Goal: Information Seeking & Learning: Learn about a topic

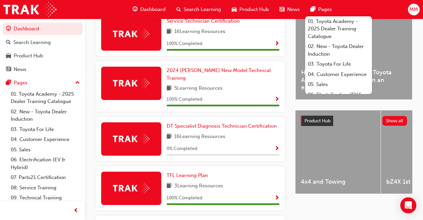
scroll to position [168, 0]
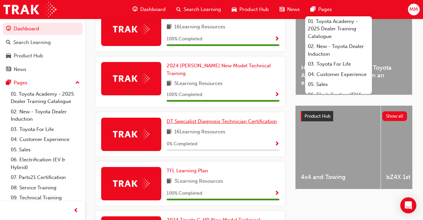
click at [187, 119] on span "DT Specialist Diagnosis Technician Certification" at bounding box center [222, 122] width 110 height 6
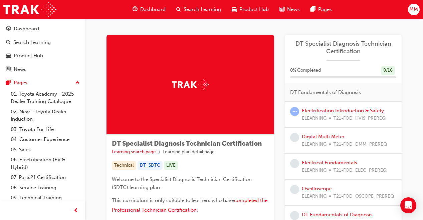
click at [333, 110] on link "Electrification Introduction & Safety" at bounding box center [343, 111] width 82 height 6
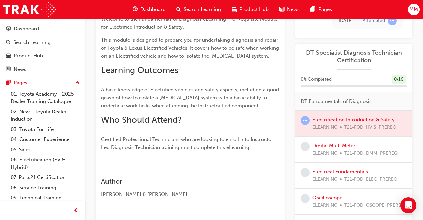
scroll to position [103, 0]
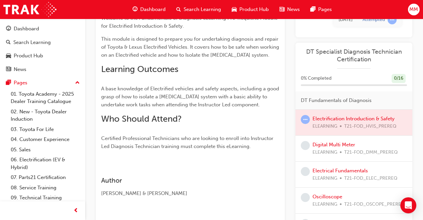
click at [347, 117] on div at bounding box center [354, 123] width 117 height 26
click at [306, 120] on span "learningRecordVerb_ATTEMPT-icon" at bounding box center [305, 119] width 9 height 9
click at [327, 144] on link "Digital Multi Meter" at bounding box center [334, 145] width 43 height 6
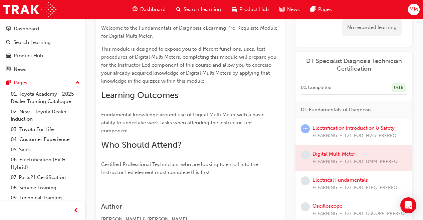
scroll to position [103, 0]
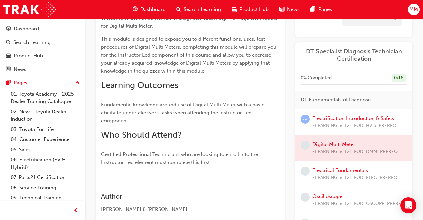
click at [327, 144] on div at bounding box center [354, 148] width 117 height 26
click at [337, 145] on div at bounding box center [354, 148] width 117 height 26
click at [332, 121] on link "Electrification Introduction & Safety" at bounding box center [354, 118] width 82 height 6
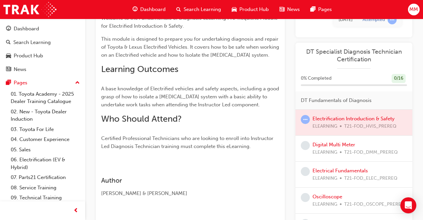
click at [332, 121] on div at bounding box center [354, 123] width 117 height 26
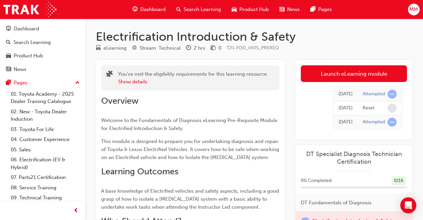
click at [362, 75] on link "Launch eLearning module" at bounding box center [354, 73] width 106 height 17
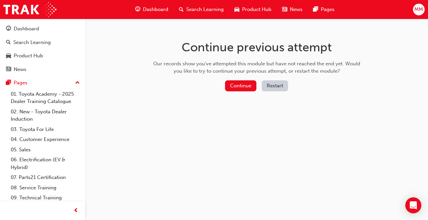
click at [272, 82] on button "Restart" at bounding box center [275, 85] width 26 height 11
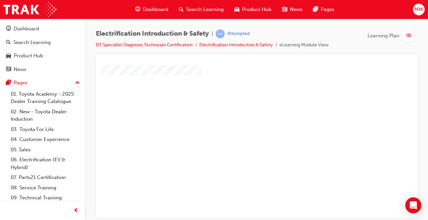
scroll to position [27, 0]
click at [237, 95] on div "play" at bounding box center [237, 95] width 0 height 0
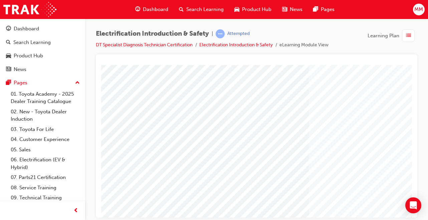
scroll to position [32, 0]
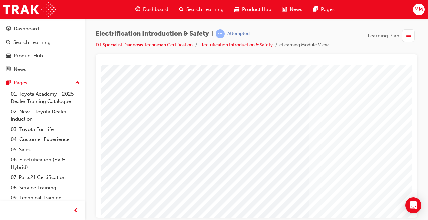
drag, startPoint x: 254, startPoint y: 137, endPoint x: 371, endPoint y: 160, distance: 119.5
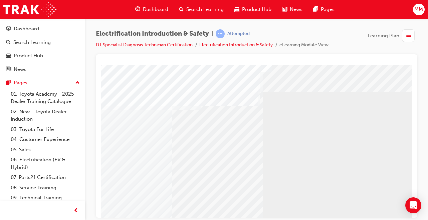
scroll to position [0, 0]
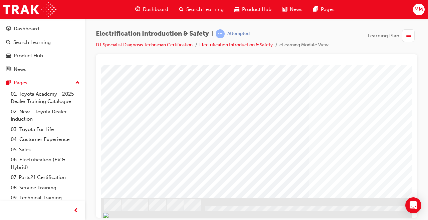
scroll to position [0, 0]
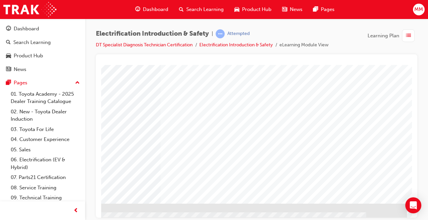
scroll to position [108, 148]
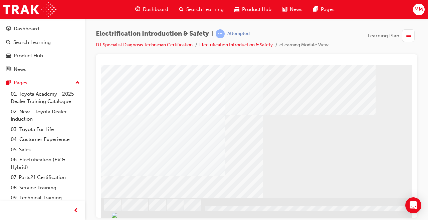
scroll to position [0, 0]
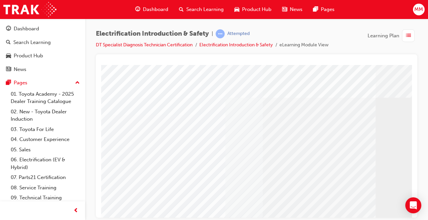
drag, startPoint x: 392, startPoint y: 165, endPoint x: 326, endPoint y: 166, distance: 66.8
click at [326, 166] on div at bounding box center [328, 185] width 454 height 240
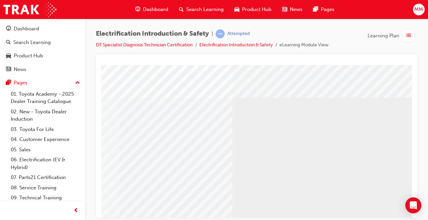
scroll to position [108, 148]
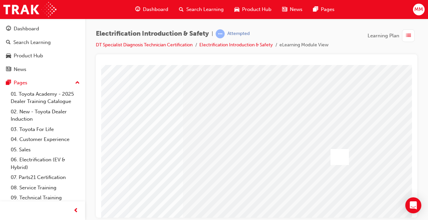
scroll to position [36, 134]
click at [339, 158] on div at bounding box center [340, 159] width 18 height 16
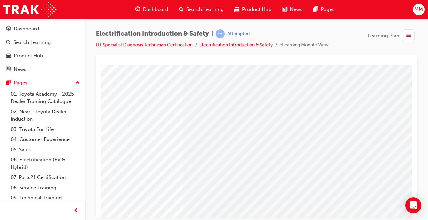
click at [339, 158] on div at bounding box center [340, 159] width 18 height 16
click at [335, 159] on div at bounding box center [340, 159] width 18 height 16
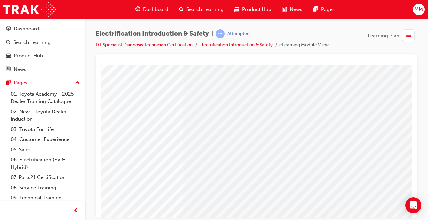
click at [335, 159] on div at bounding box center [340, 159] width 18 height 16
click at [340, 158] on div at bounding box center [340, 159] width 18 height 16
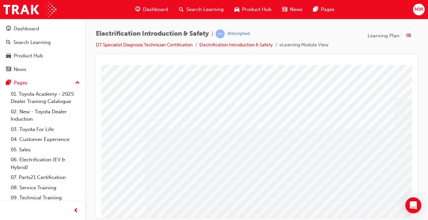
scroll to position [0, 40]
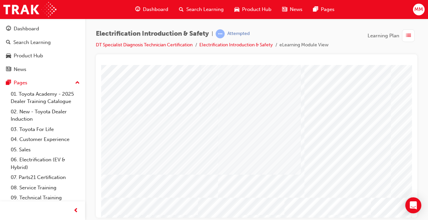
scroll to position [0, 0]
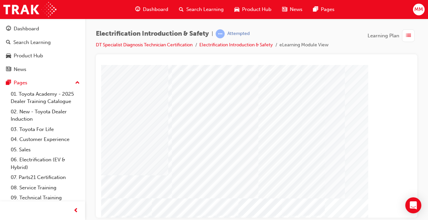
scroll to position [0, 134]
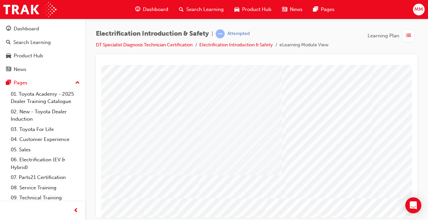
scroll to position [0, 18]
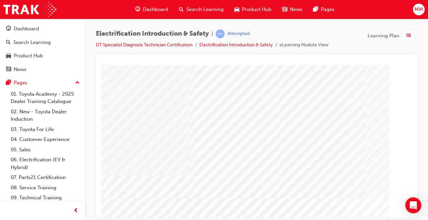
click at [412, 213] on body "Your version of Internet Explorer is outdated and not supported. Please upgrade…" at bounding box center [214, 110] width 428 height 220
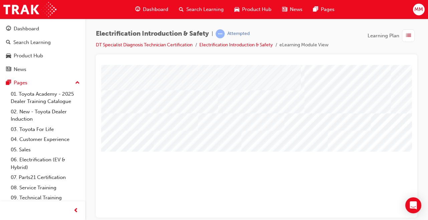
scroll to position [67, 0]
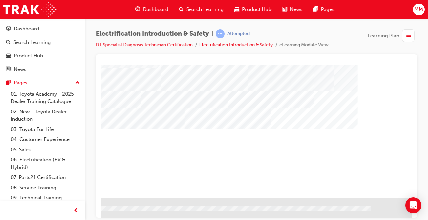
scroll to position [108, 147]
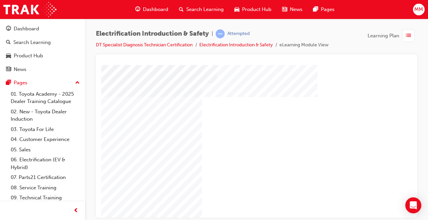
scroll to position [45, 19]
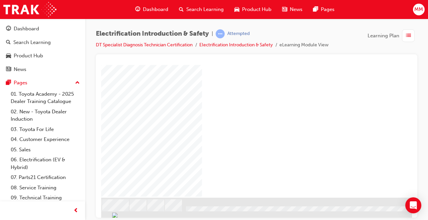
drag, startPoint x: 353, startPoint y: 138, endPoint x: 255, endPoint y: 149, distance: 99.1
click at [255, 149] on div "multistate" at bounding box center [309, 77] width 454 height 240
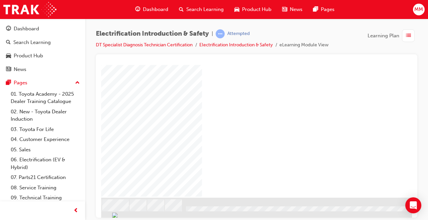
drag, startPoint x: 192, startPoint y: 148, endPoint x: 229, endPoint y: 162, distance: 40.5
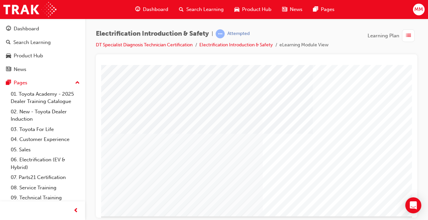
scroll to position [108, 0]
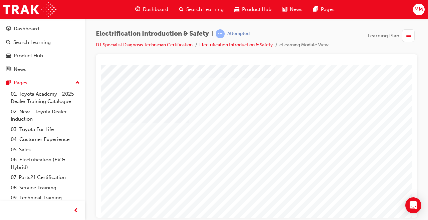
scroll to position [0, 148]
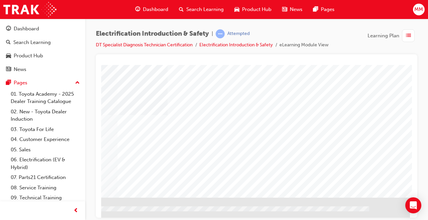
drag, startPoint x: 311, startPoint y: 129, endPoint x: 354, endPoint y: 178, distance: 65.1
click at [354, 178] on div at bounding box center [183, 77] width 454 height 240
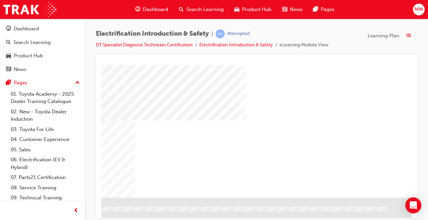
scroll to position [108, 148]
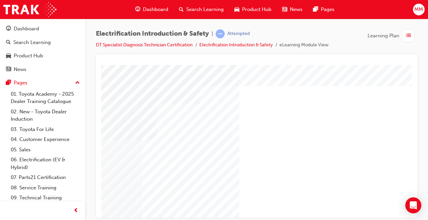
scroll to position [108, 120]
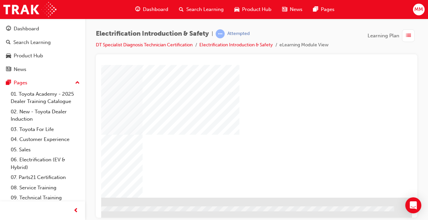
click at [23, 210] on div "NEXT Trigger this button to go to the next slide" at bounding box center [2, 216] width 42 height 12
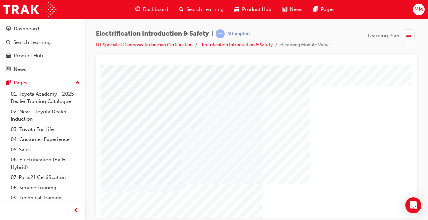
scroll to position [1, 0]
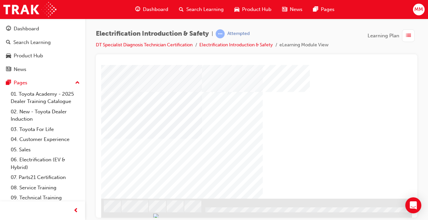
scroll to position [108, 0]
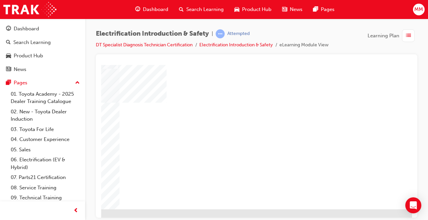
scroll to position [108, 148]
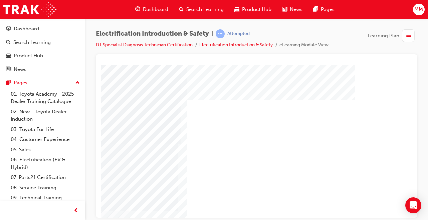
scroll to position [0, 148]
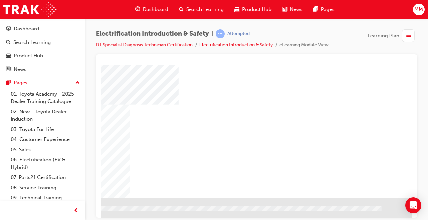
scroll to position [108, 148]
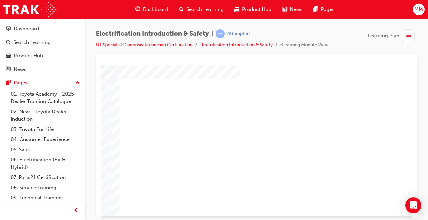
scroll to position [108, 147]
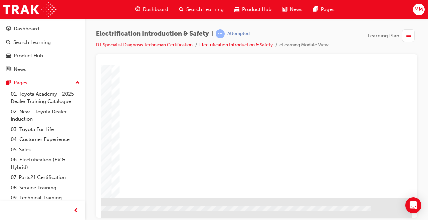
click at [204, 148] on div at bounding box center [205, 150] width 18 height 16
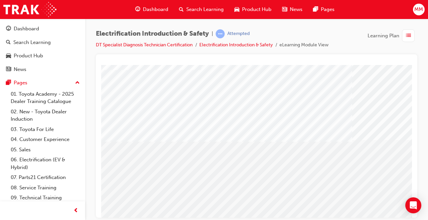
scroll to position [0, 0]
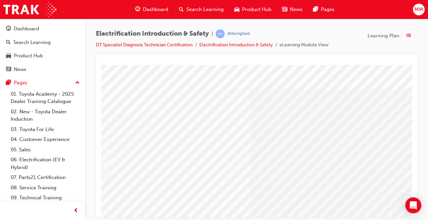
scroll to position [0, 0]
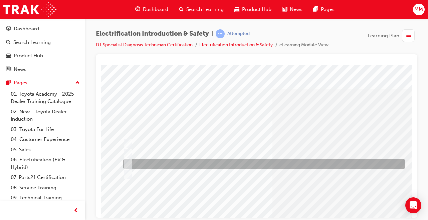
click at [287, 162] on div at bounding box center [263, 164] width 282 height 10
radio input "true"
click at [132, 163] on div at bounding box center [263, 164] width 282 height 10
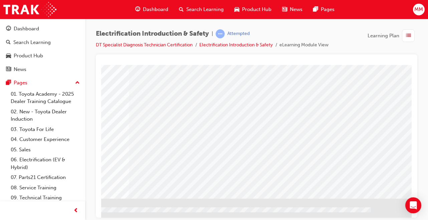
scroll to position [108, 148]
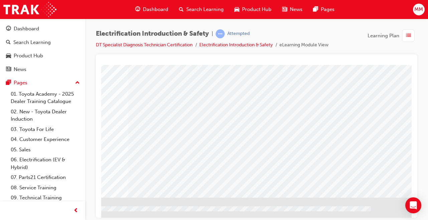
drag, startPoint x: 328, startPoint y: 164, endPoint x: 330, endPoint y: 159, distance: 5.2
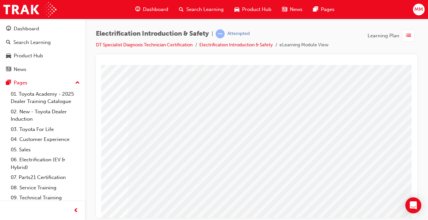
scroll to position [32, 148]
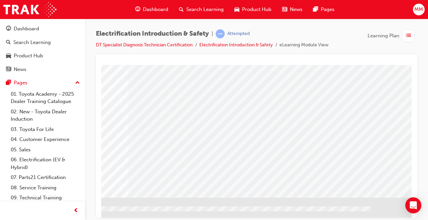
scroll to position [0, 0]
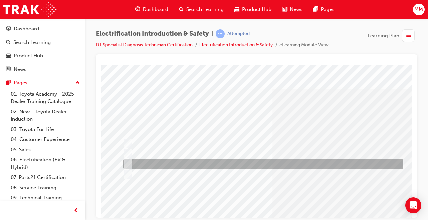
click at [130, 164] on input "Orange" at bounding box center [126, 164] width 7 height 7
radio input "true"
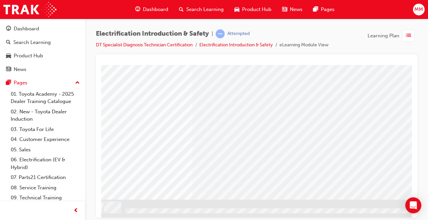
scroll to position [108, 80]
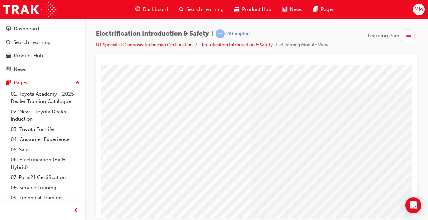
scroll to position [0, 0]
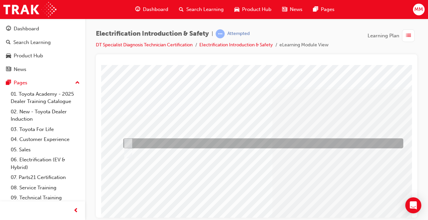
click at [127, 142] on input "True" at bounding box center [126, 143] width 7 height 7
radio input "true"
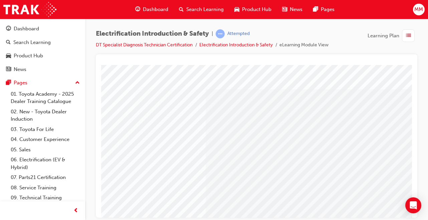
scroll to position [108, 67]
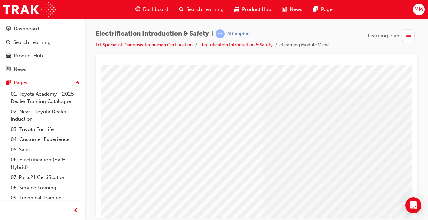
scroll to position [0, 0]
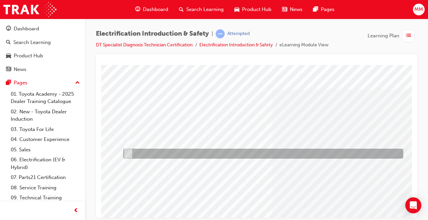
click at [127, 152] on input "False" at bounding box center [126, 153] width 7 height 7
radio input "true"
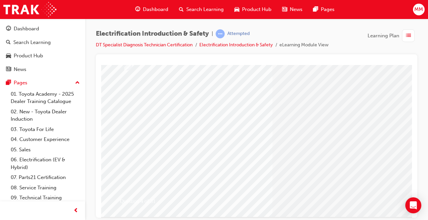
scroll to position [108, 0]
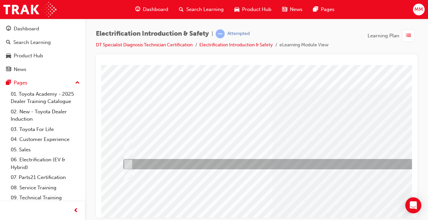
click at [235, 161] on div at bounding box center [270, 164] width 297 height 10
checkbox input "true"
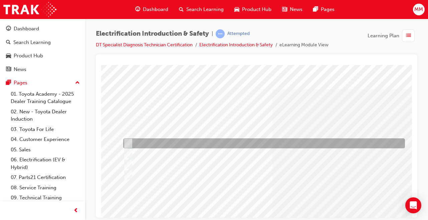
click at [126, 139] on div at bounding box center [263, 144] width 282 height 10
checkbox input "true"
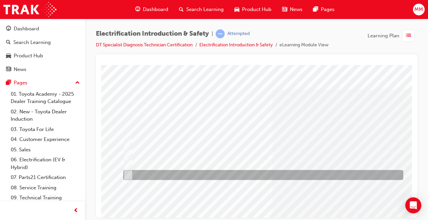
click at [129, 173] on input "Orange cables under bonnet, No initial engine start, HV Battery in vehicle." at bounding box center [126, 175] width 7 height 7
checkbox input "true"
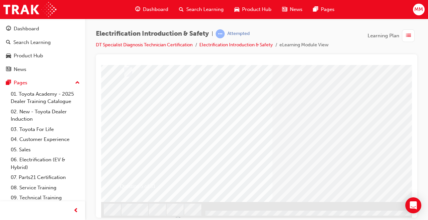
scroll to position [108, 0]
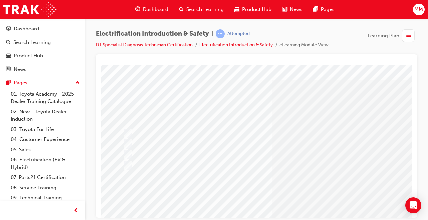
scroll to position [1, 0]
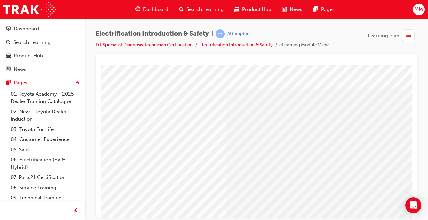
scroll to position [1, 53]
drag, startPoint x: 403, startPoint y: 212, endPoint x: 409, endPoint y: 175, distance: 37.9
click at [359, 67] on html "Question 5 of 31 Loading..." at bounding box center [203, 65] width 311 height 3
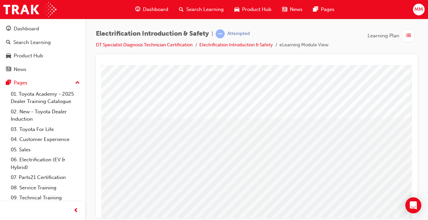
scroll to position [67, 67]
click at [414, 186] on div at bounding box center [257, 136] width 322 height 164
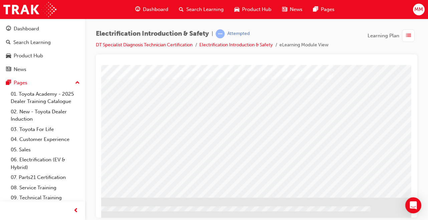
scroll to position [108, 148]
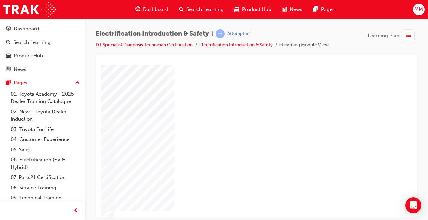
scroll to position [27, 148]
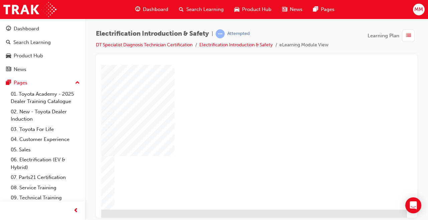
scroll to position [108, 148]
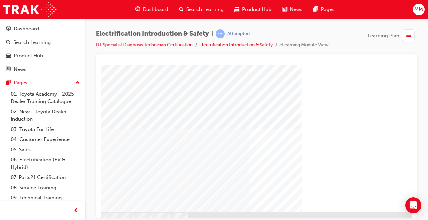
scroll to position [108, 13]
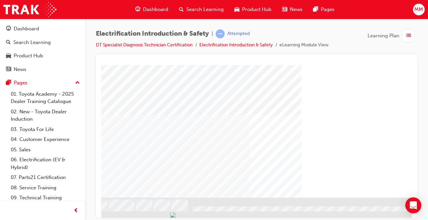
click at [412, 71] on div at bounding box center [257, 136] width 322 height 164
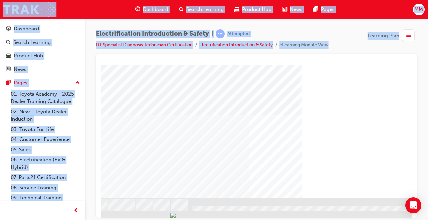
drag, startPoint x: 310, startPoint y: 6, endPoint x: 412, endPoint y: 71, distance: 120.9
click at [412, 71] on div at bounding box center [257, 136] width 322 height 164
drag, startPoint x: 412, startPoint y: 71, endPoint x: 427, endPoint y: 81, distance: 18.1
click at [423, 81] on div "Electrification Introduction & Safety | Attempted DT Specialist Diagnosis Techn…" at bounding box center [256, 111] width 343 height 185
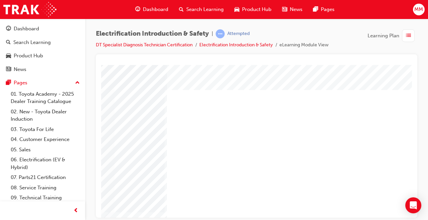
scroll to position [10, 148]
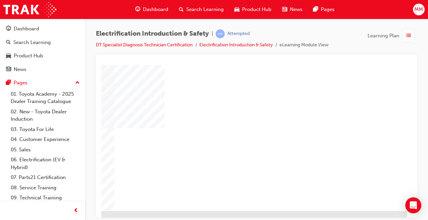
scroll to position [108, 148]
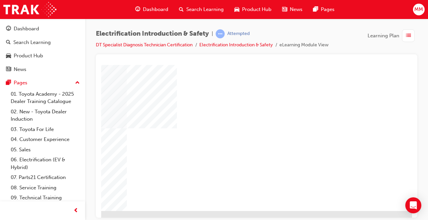
scroll to position [94, 148]
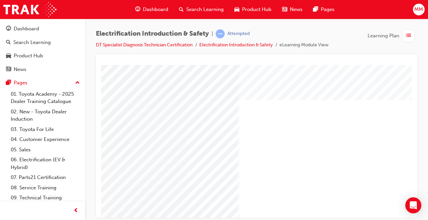
scroll to position [0, 120]
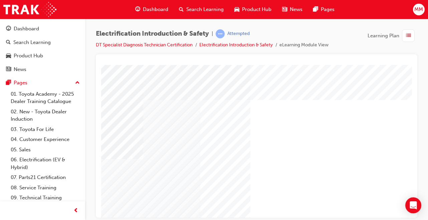
scroll to position [0, 22]
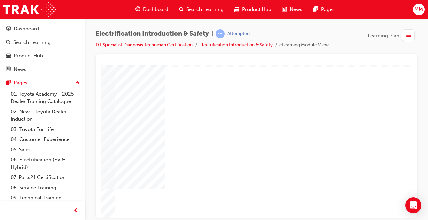
scroll to position [32, 148]
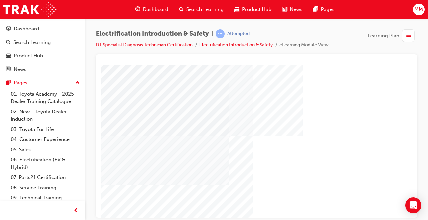
scroll to position [67, 10]
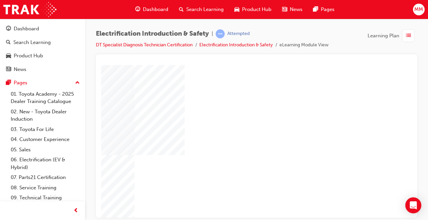
scroll to position [67, 148]
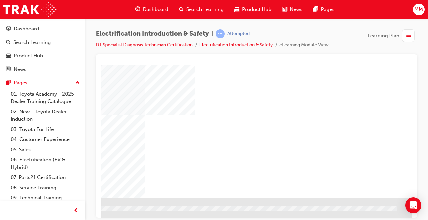
scroll to position [108, 148]
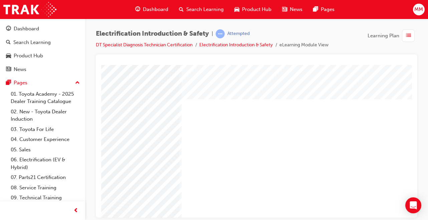
scroll to position [0, 134]
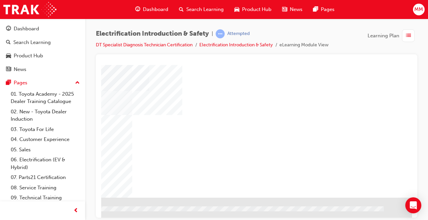
scroll to position [108, 148]
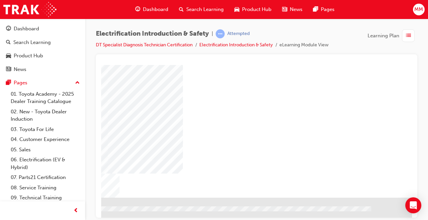
scroll to position [0, 0]
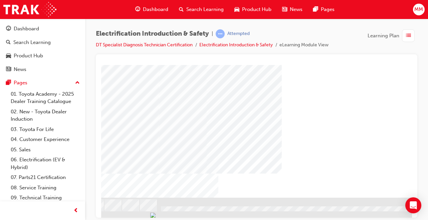
scroll to position [108, 27]
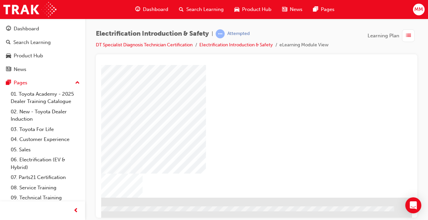
scroll to position [108, 134]
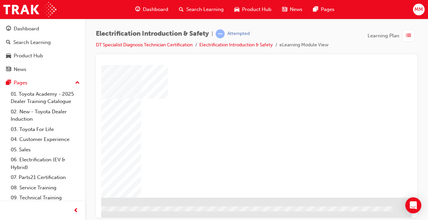
scroll to position [108, 108]
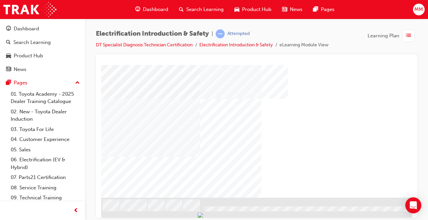
scroll to position [108, 0]
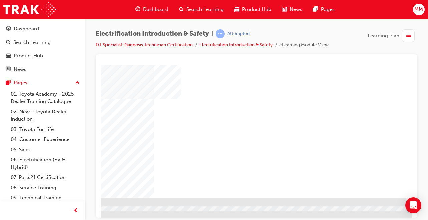
scroll to position [108, 148]
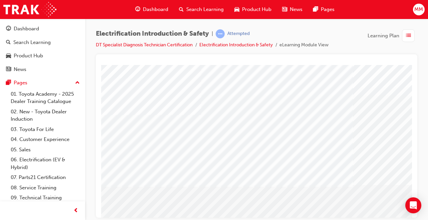
scroll to position [108, 0]
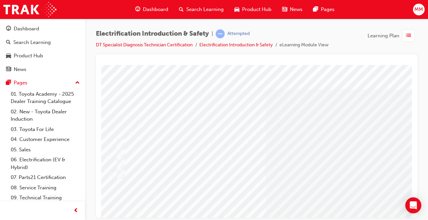
scroll to position [0, 6]
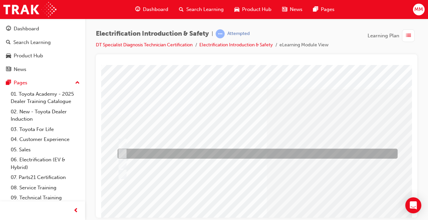
click at [123, 151] on input "CO2 type extinguisher" at bounding box center [121, 153] width 7 height 7
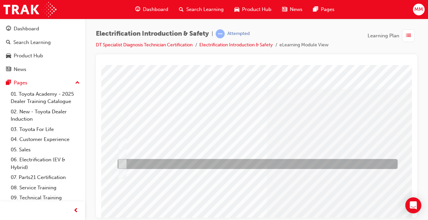
click at [119, 160] on div at bounding box center [256, 164] width 280 height 10
radio input "false"
radio input "true"
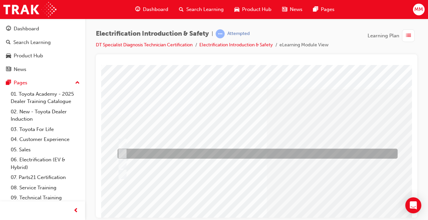
click at [124, 152] on input "CO2 type extinguisher" at bounding box center [121, 153] width 7 height 7
radio input "true"
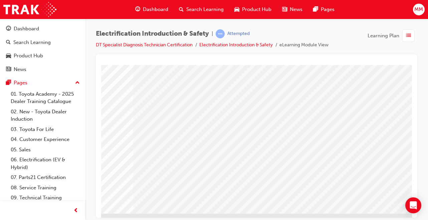
scroll to position [108, 139]
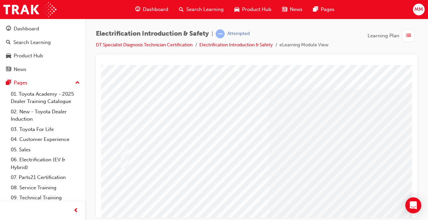
scroll to position [0, 0]
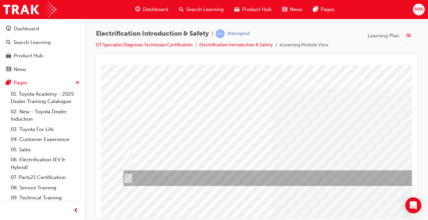
click at [127, 176] on input "Alkaline Resistant Goggles & Gloves, Non-Ground Boots, 5000 volt insulated Rubb…" at bounding box center [126, 178] width 7 height 7
radio input "true"
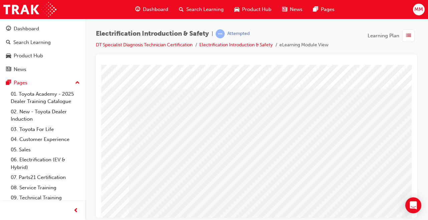
scroll to position [108, 148]
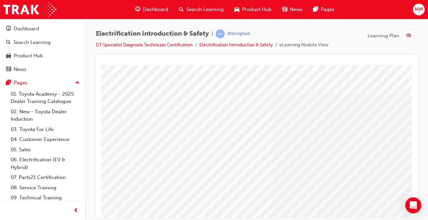
scroll to position [0, 0]
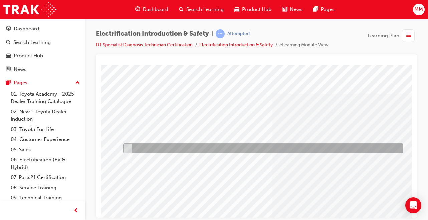
click at [128, 145] on input "True" at bounding box center [126, 148] width 7 height 7
radio input "true"
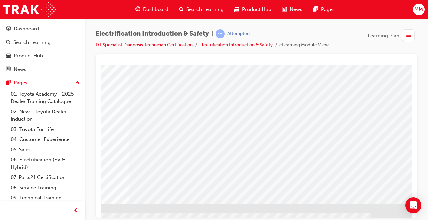
scroll to position [108, 148]
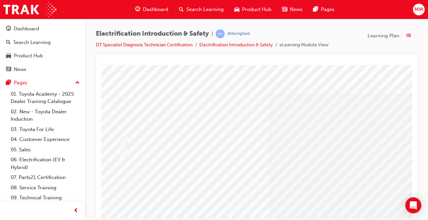
scroll to position [0, 0]
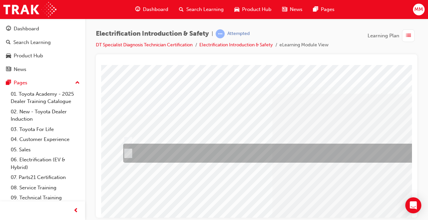
click at [127, 151] on input "Dissolve 800 grams of powdered boric acid into a clean vessel containing 20 lit…" at bounding box center [126, 153] width 7 height 7
radio input "true"
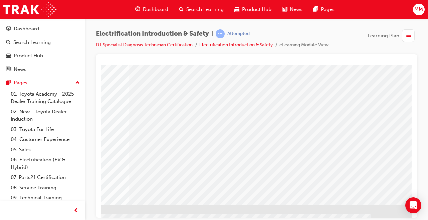
scroll to position [108, 148]
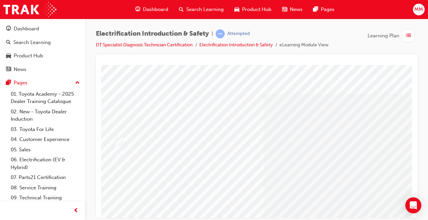
scroll to position [0, 0]
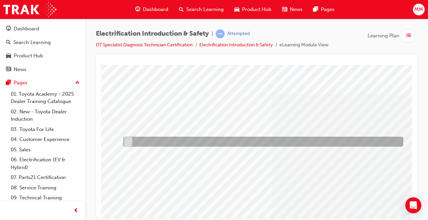
click at [128, 141] on input "True" at bounding box center [126, 141] width 7 height 7
radio input "true"
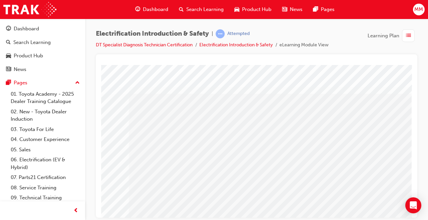
scroll to position [108, 148]
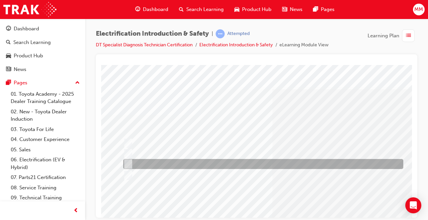
click at [127, 164] on input "Parts Department" at bounding box center [126, 164] width 7 height 7
radio input "true"
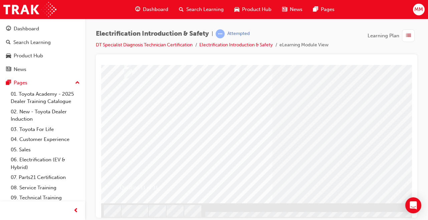
scroll to position [108, 0]
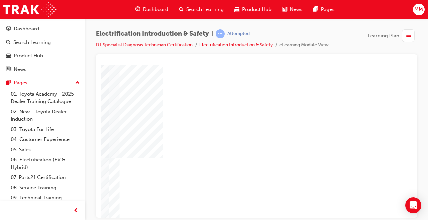
scroll to position [41, 147]
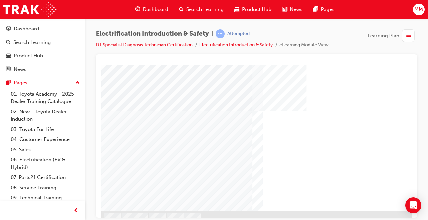
scroll to position [81, 0]
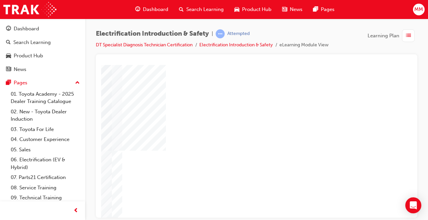
scroll to position [54, 147]
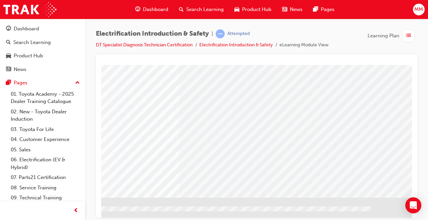
scroll to position [108, 148]
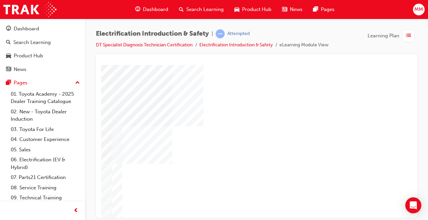
scroll to position [67, 147]
drag, startPoint x: 337, startPoint y: 80, endPoint x: 318, endPoint y: 159, distance: 80.5
click at [318, 159] on div "multistate" at bounding box center [185, 117] width 454 height 240
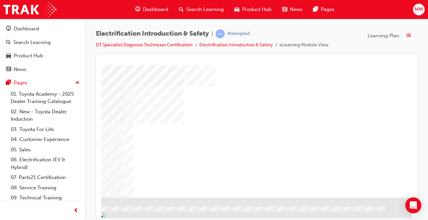
scroll to position [108, 148]
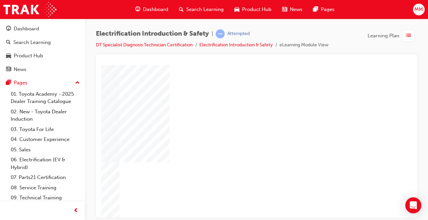
scroll to position [67, 148]
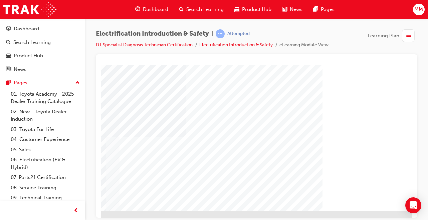
scroll to position [81, 148]
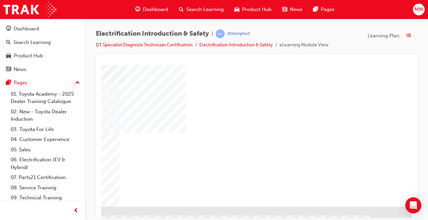
scroll to position [108, 148]
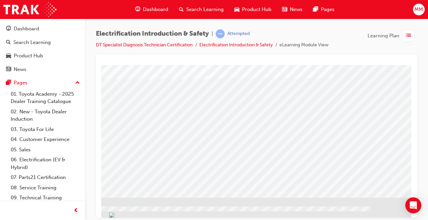
scroll to position [0, 0]
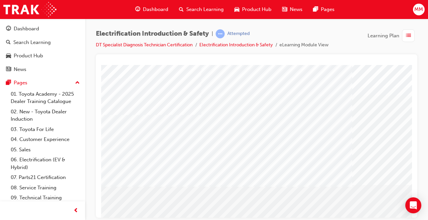
click at [417, 9] on span "MM" at bounding box center [418, 10] width 9 height 8
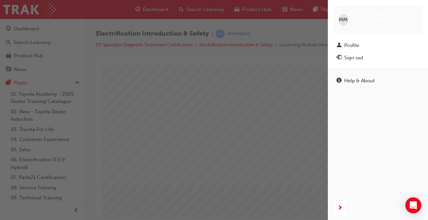
click at [356, 54] on div "Sign out" at bounding box center [353, 58] width 19 height 8
